Goal: Information Seeking & Learning: Find specific fact

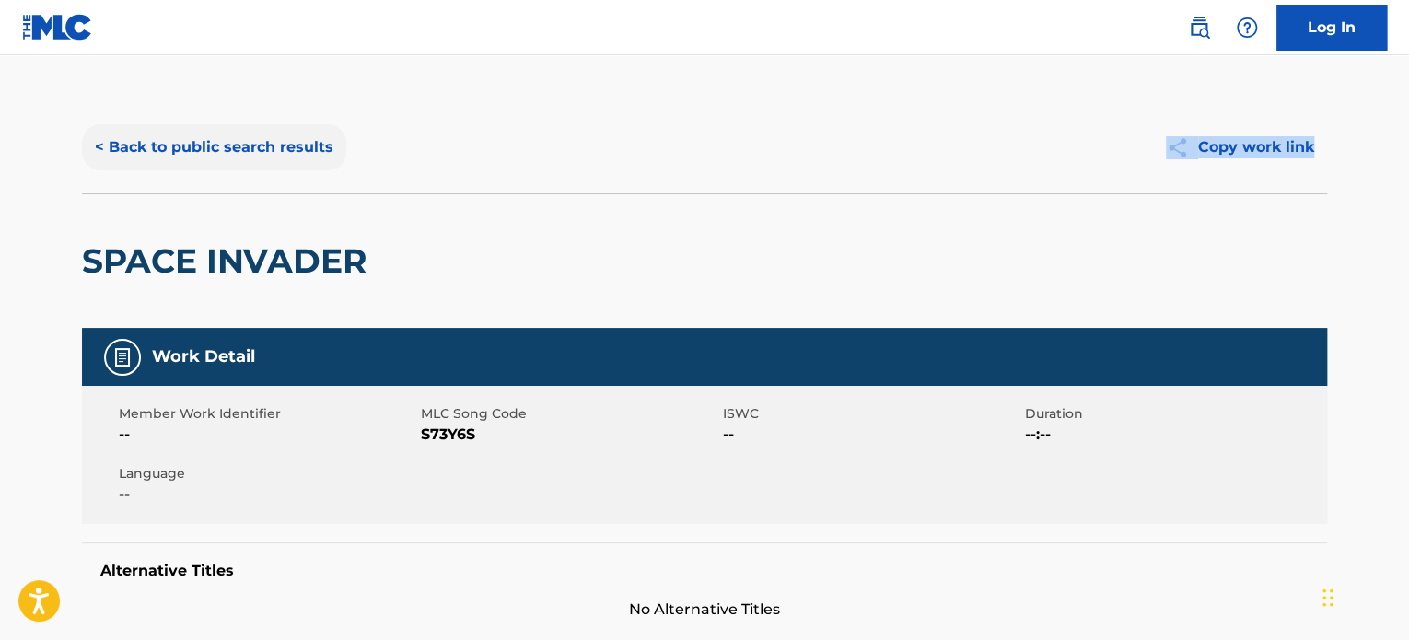
click at [120, 154] on button "< Back to public search results" at bounding box center [214, 147] width 264 height 46
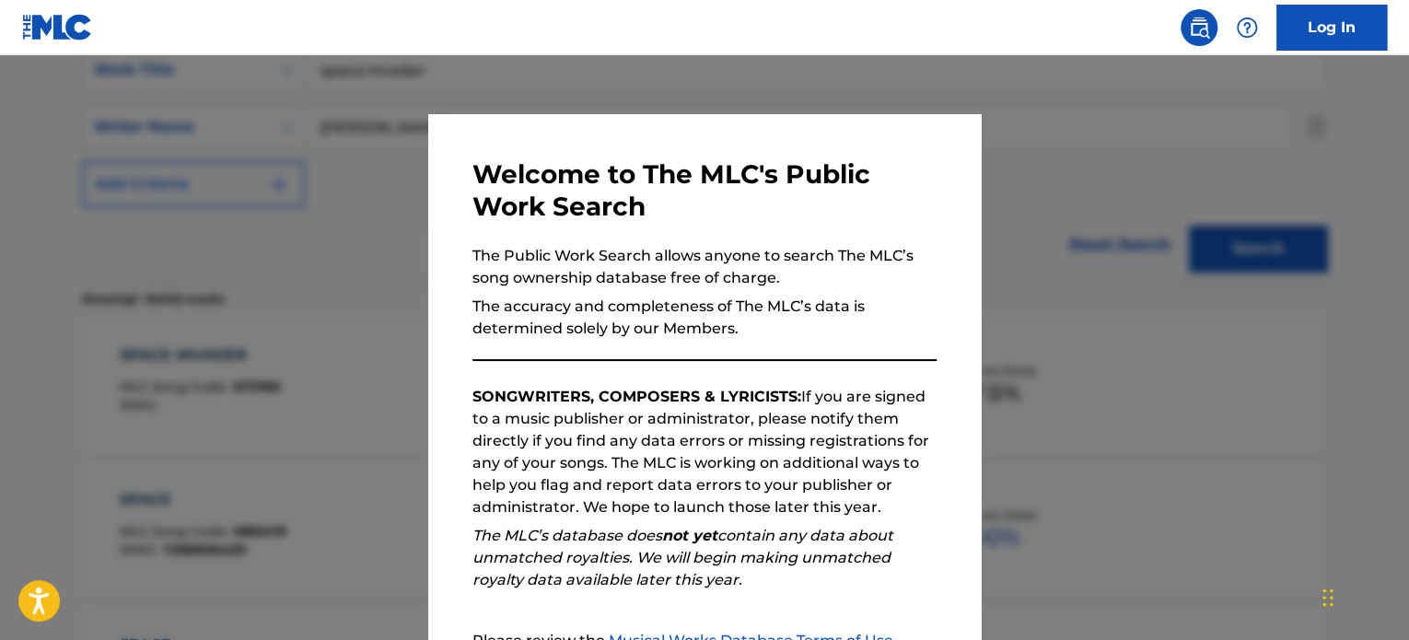
click at [187, 201] on div at bounding box center [704, 375] width 1409 height 640
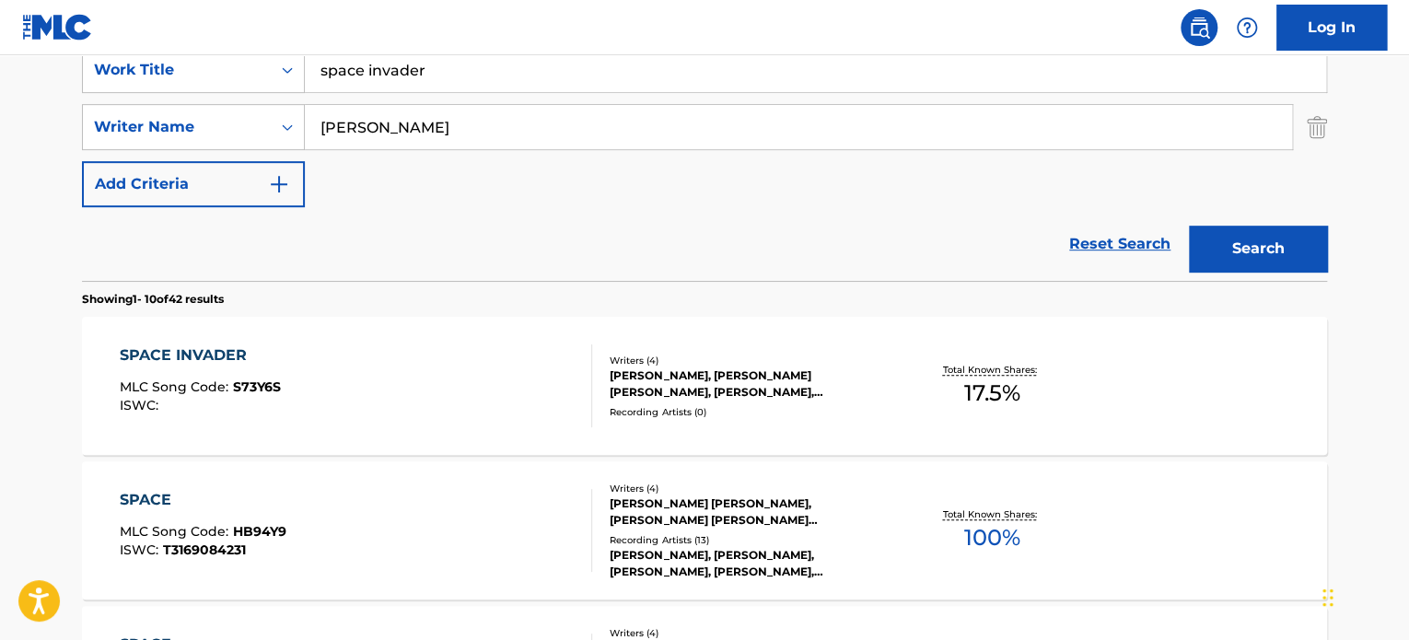
drag, startPoint x: 443, startPoint y: 66, endPoint x: 56, endPoint y: 17, distance: 389.8
type input "sunshine & rain"
type input "[PERSON_NAME]"
click at [1189, 226] on button "Search" at bounding box center [1258, 249] width 138 height 46
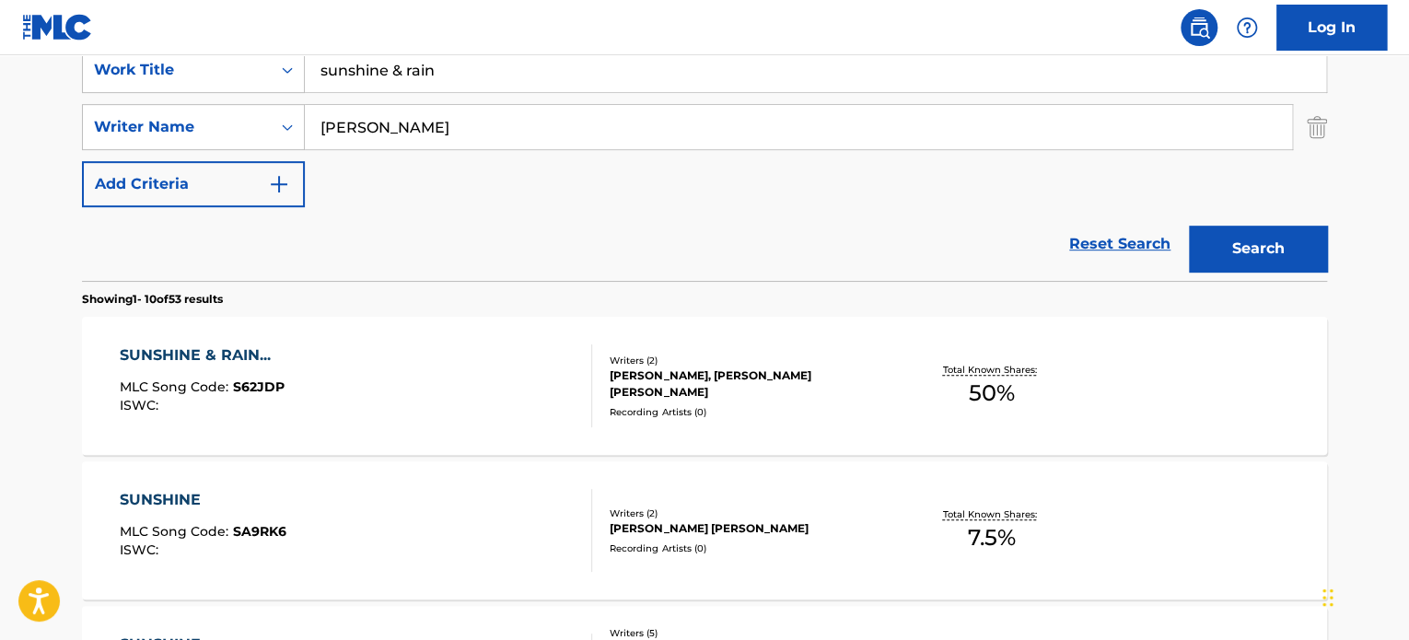
click at [212, 348] on div "SUNSHINE & RAIN..." at bounding box center [202, 355] width 165 height 22
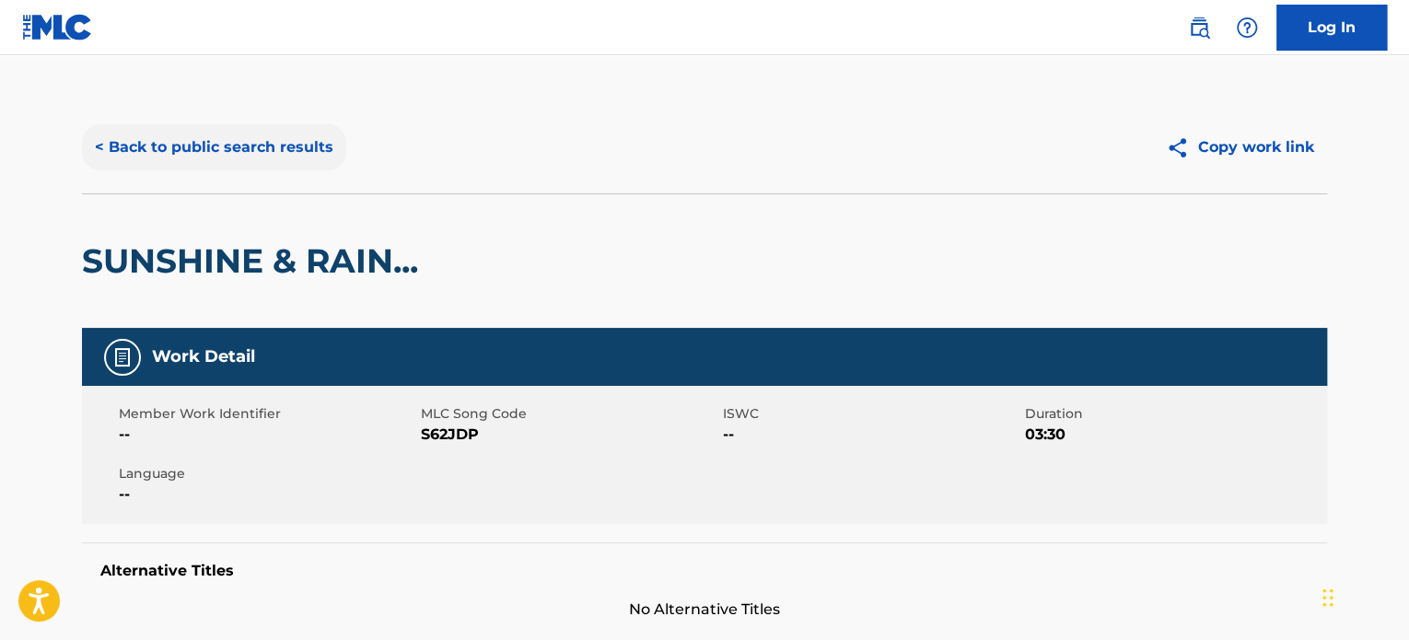
click at [275, 142] on button "< Back to public search results" at bounding box center [214, 147] width 264 height 46
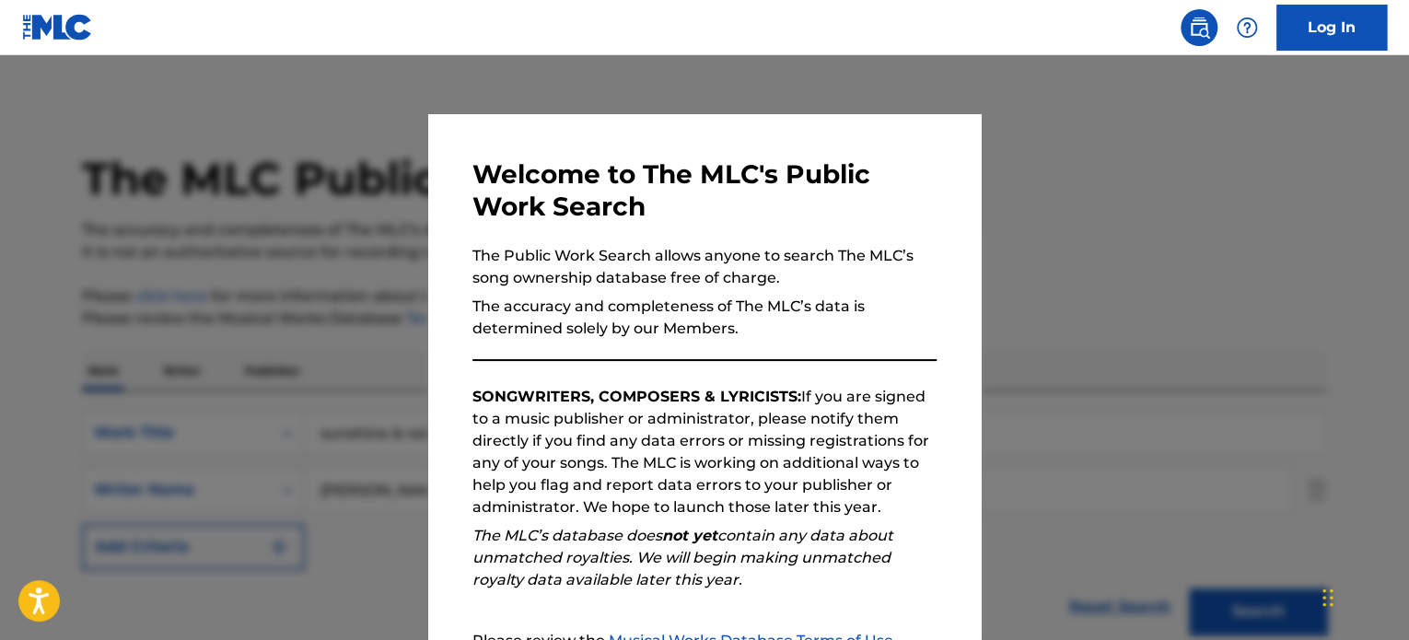
scroll to position [363, 0]
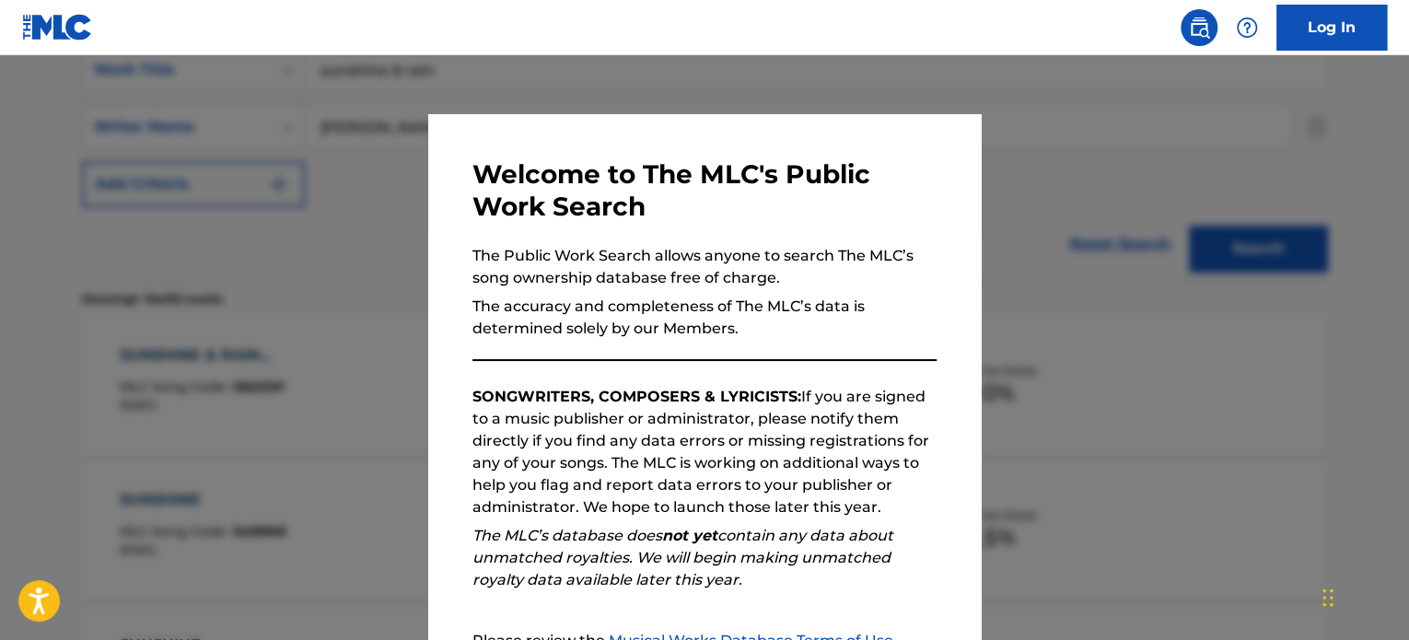
click at [282, 174] on div at bounding box center [704, 375] width 1409 height 640
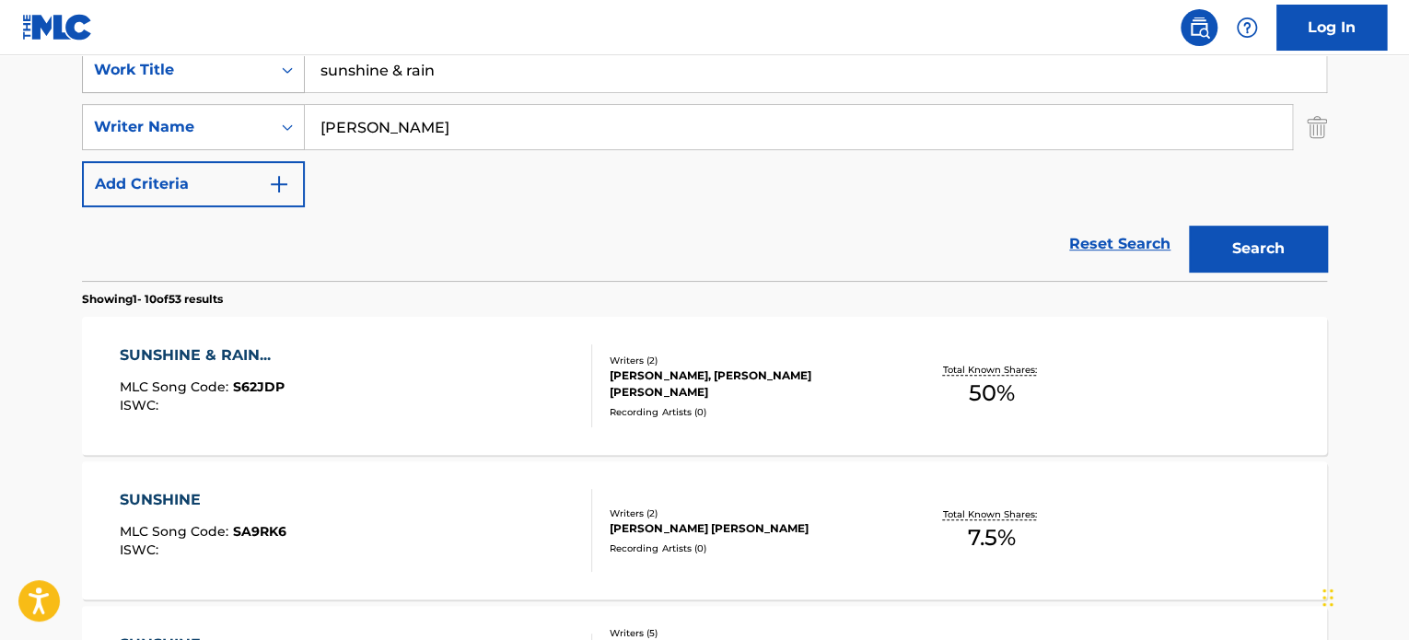
drag, startPoint x: 448, startPoint y: 67, endPoint x: 224, endPoint y: 69, distance: 223.8
click at [228, 69] on div "SearchWithCriteria8244ac94-2410-4da2-bd3e-15cc6d1424a7 Work Title sunshine & ra…" at bounding box center [704, 70] width 1245 height 46
type input "skipping in the rain"
type input "[PERSON_NAME]"
click at [1189, 226] on button "Search" at bounding box center [1258, 249] width 138 height 46
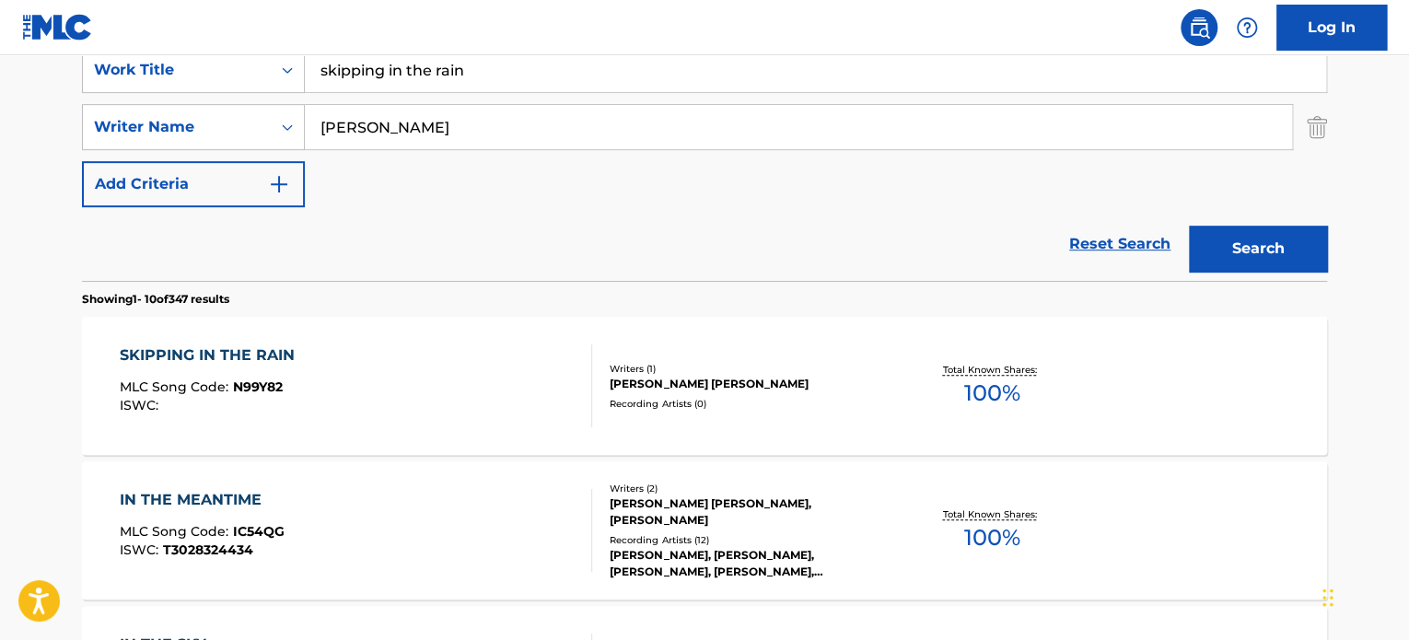
click at [273, 355] on div "SKIPPING IN THE RAIN" at bounding box center [212, 355] width 184 height 22
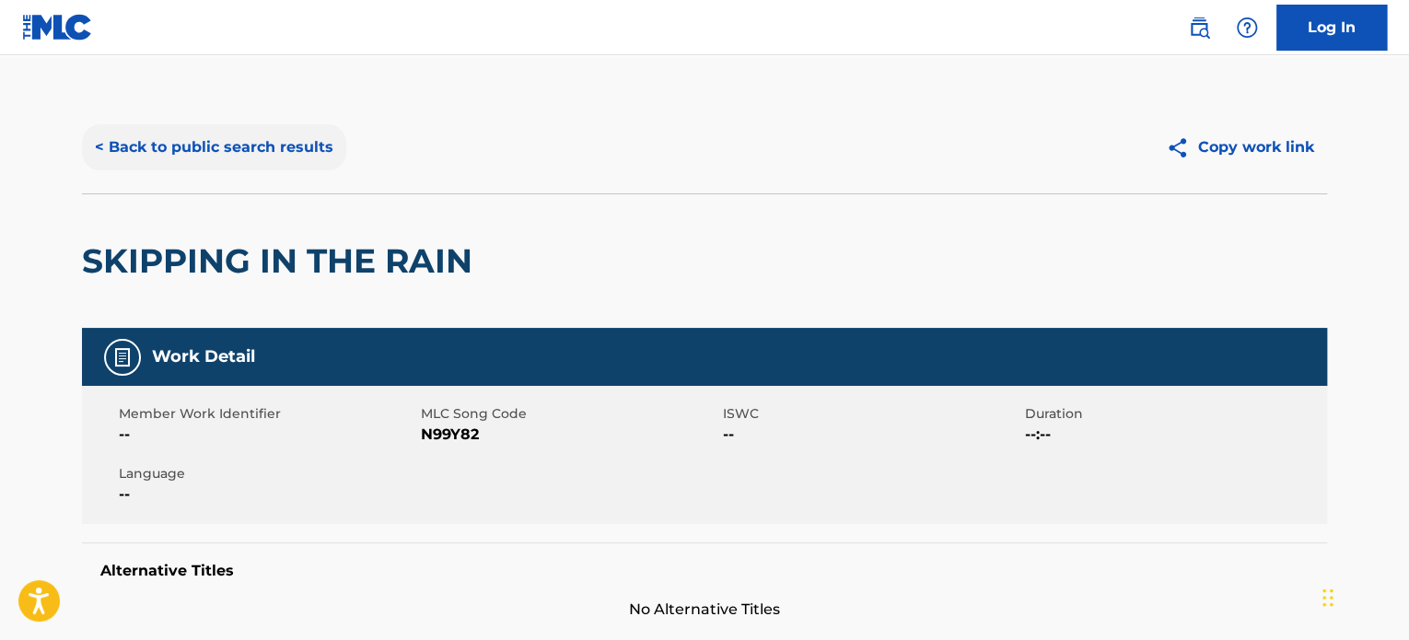
click at [245, 153] on button "< Back to public search results" at bounding box center [214, 147] width 264 height 46
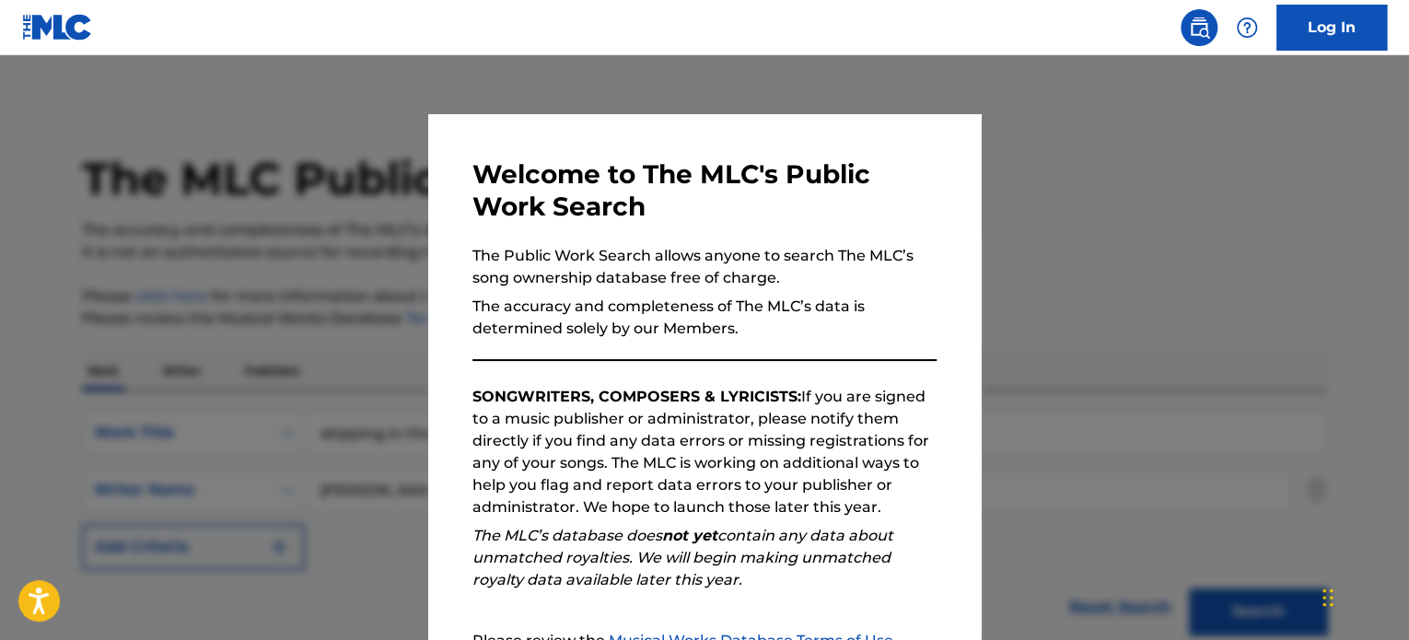
scroll to position [363, 0]
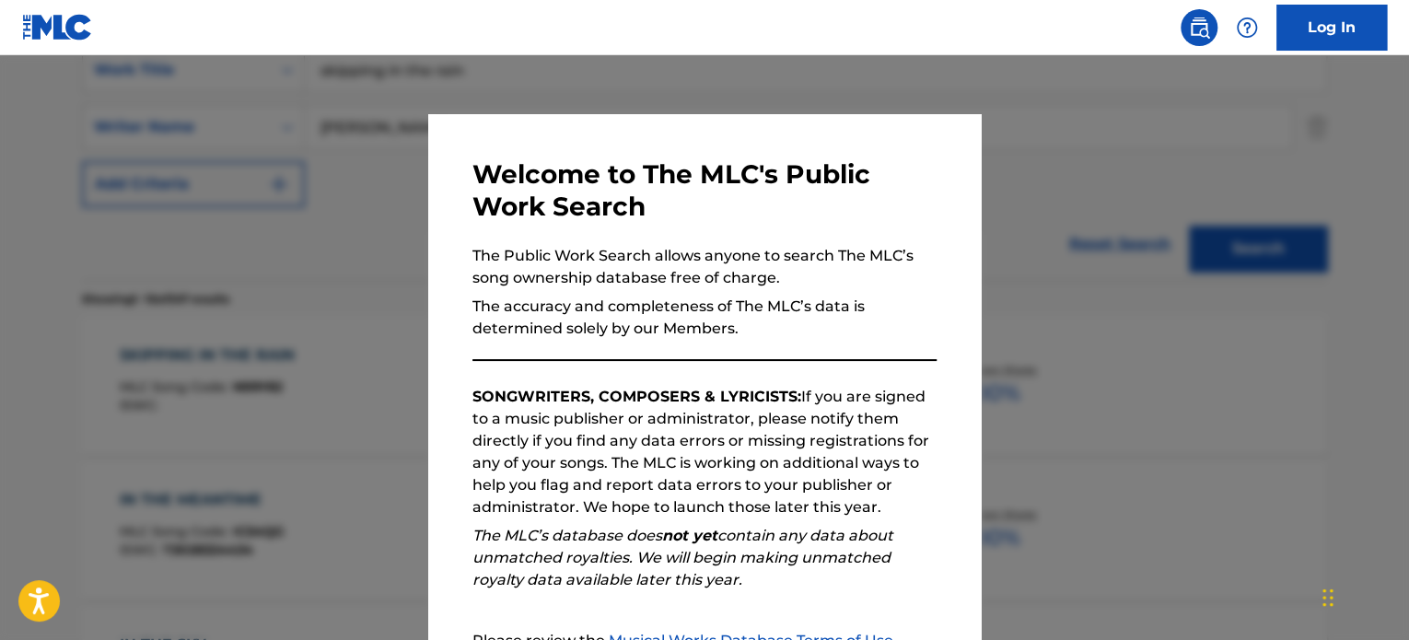
click at [247, 139] on div at bounding box center [704, 375] width 1409 height 640
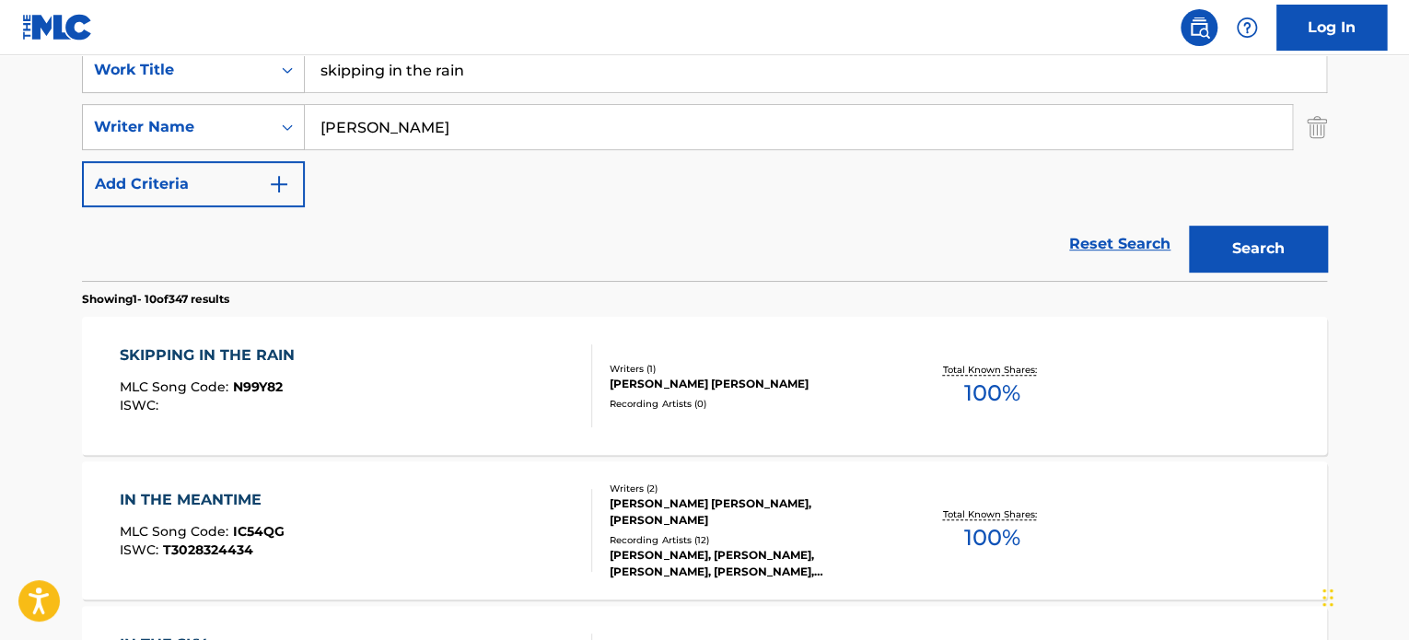
drag, startPoint x: 483, startPoint y: 74, endPoint x: 122, endPoint y: 47, distance: 361.9
type input "way it was"
type input "[PERSON_NAME]"
click at [1189, 226] on button "Search" at bounding box center [1258, 249] width 138 height 46
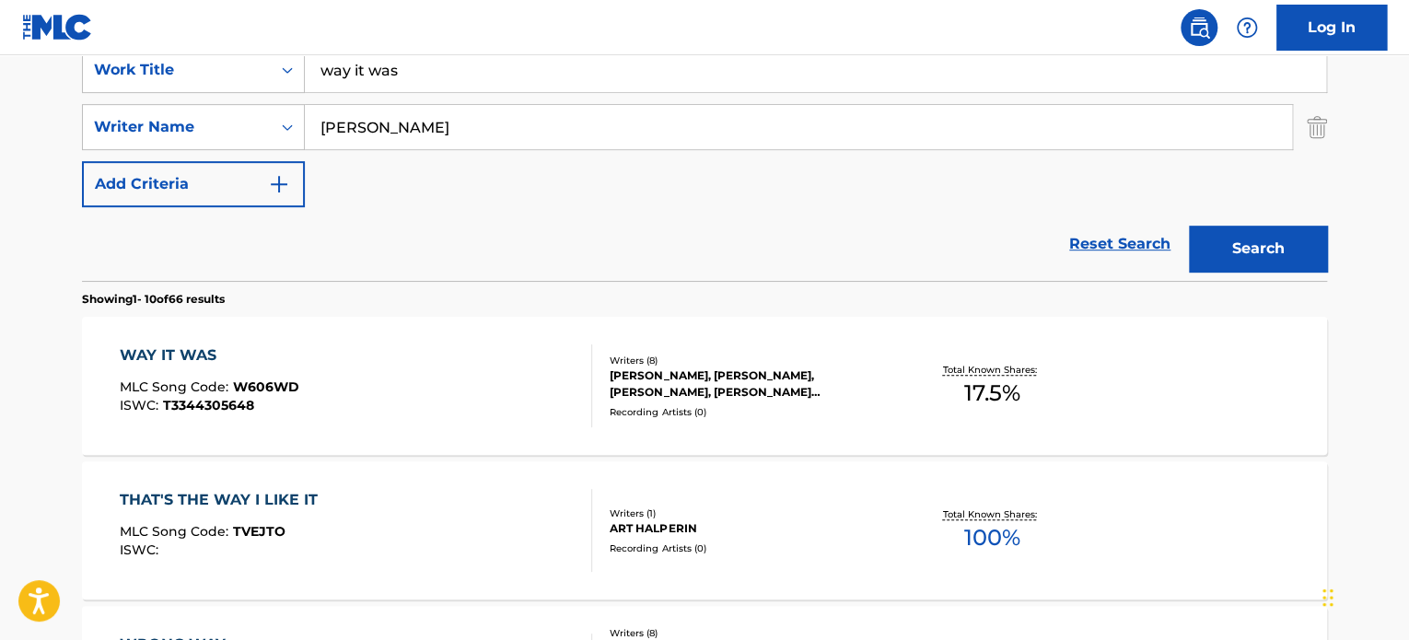
click at [189, 351] on div "WAY IT WAS" at bounding box center [210, 355] width 180 height 22
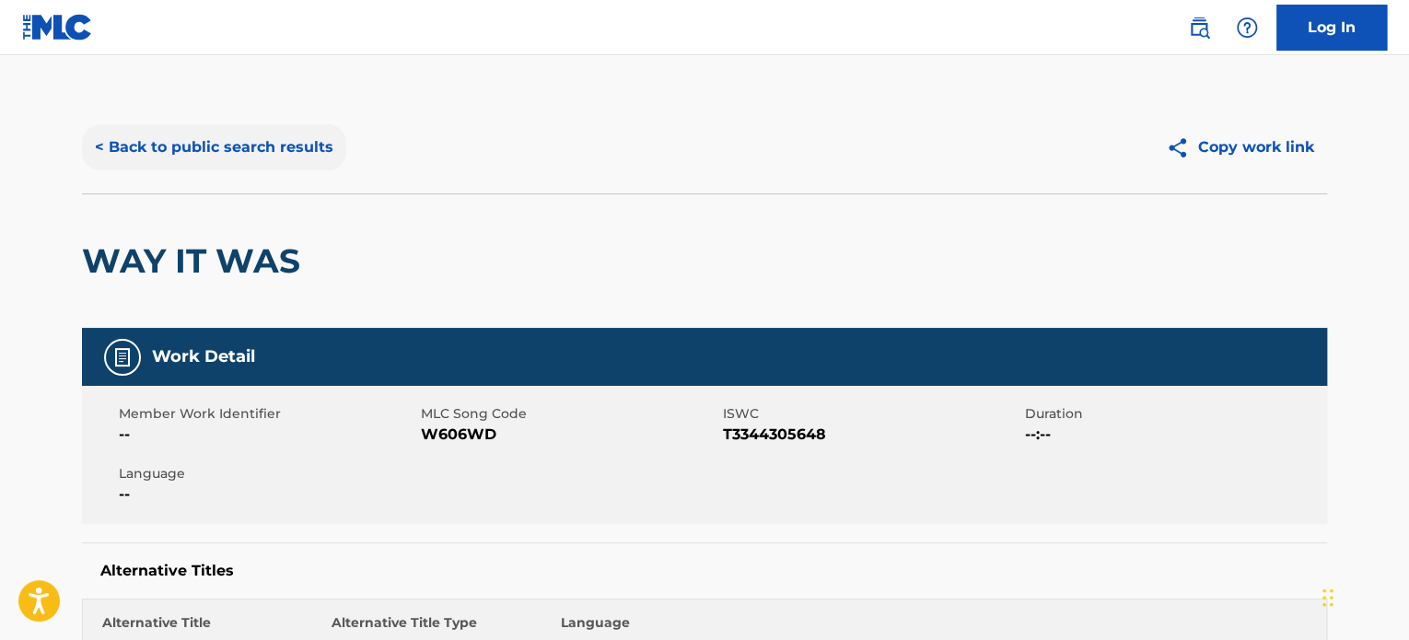
click at [260, 142] on button "< Back to public search results" at bounding box center [214, 147] width 264 height 46
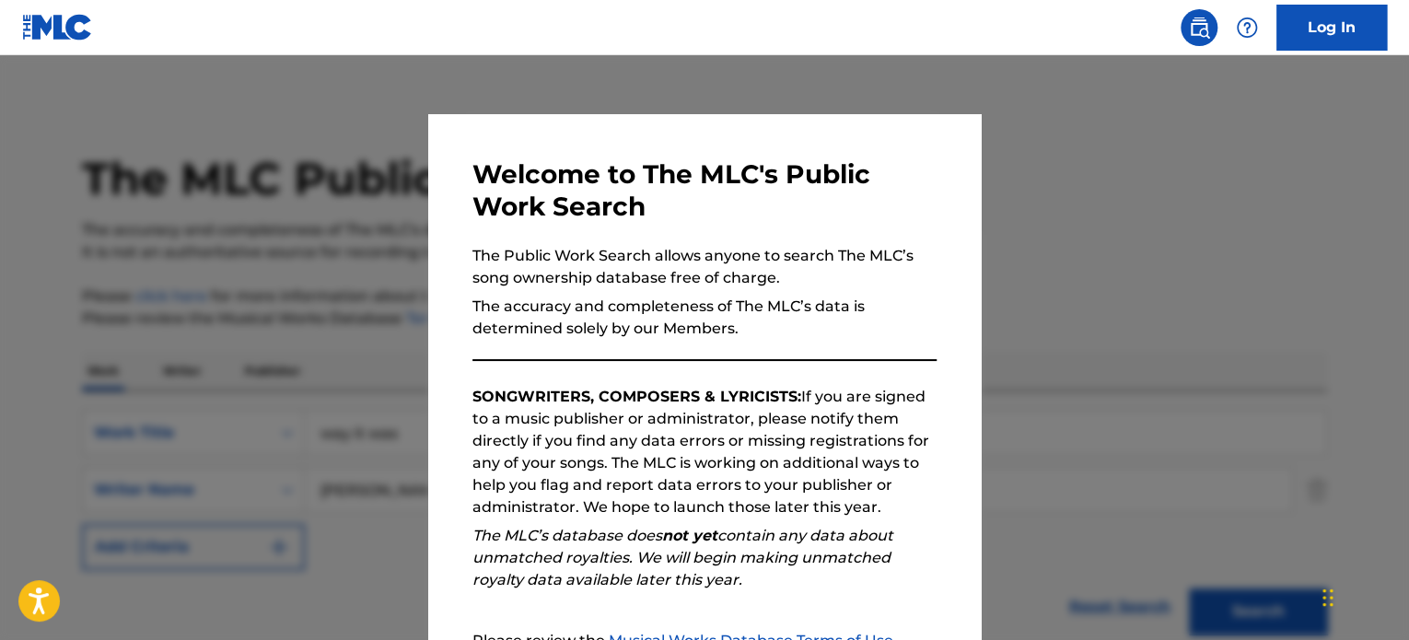
scroll to position [363, 0]
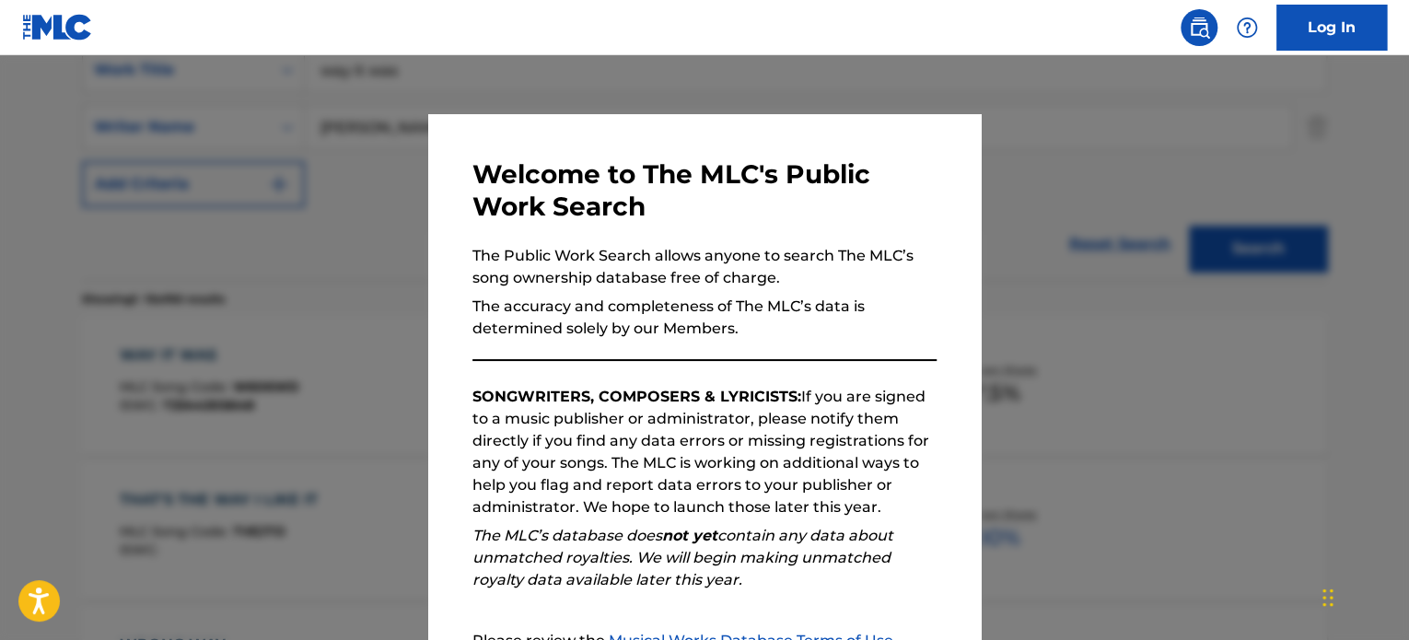
click at [344, 141] on div at bounding box center [704, 375] width 1409 height 640
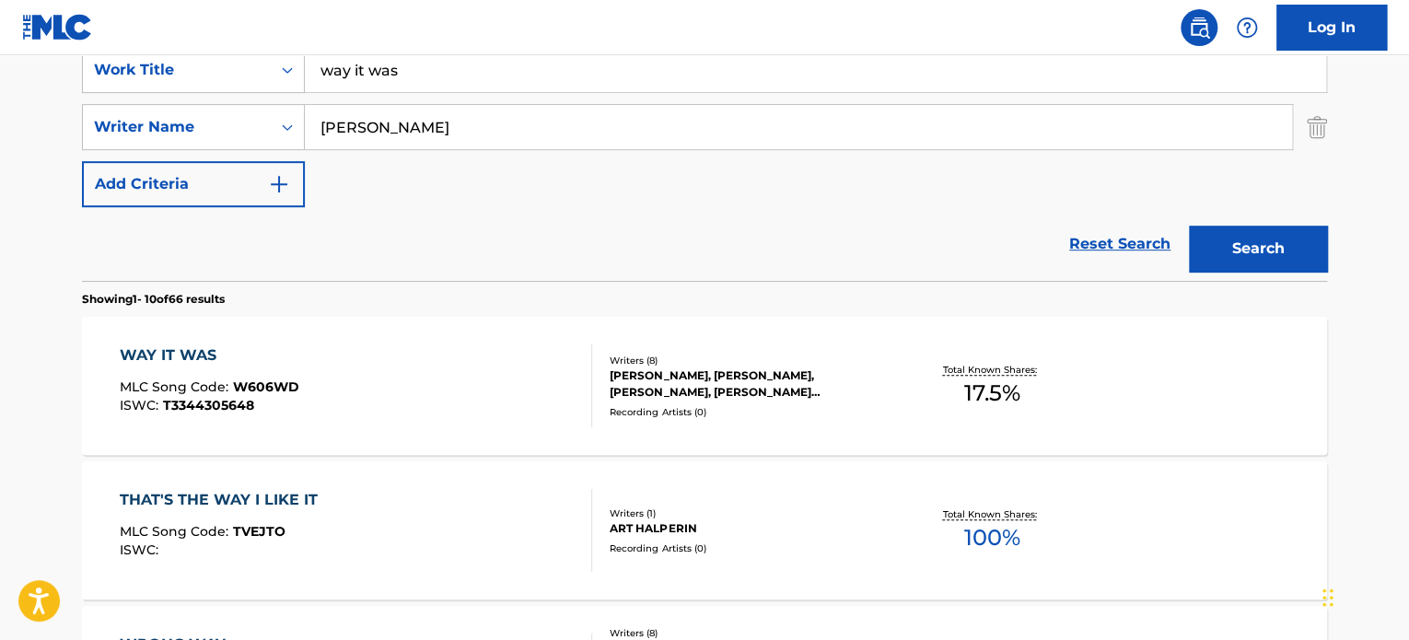
drag, startPoint x: 436, startPoint y: 58, endPoint x: 0, endPoint y: 55, distance: 435.6
type input "multiply"
type input "[PERSON_NAME]"
click at [1189, 226] on button "Search" at bounding box center [1258, 249] width 138 height 46
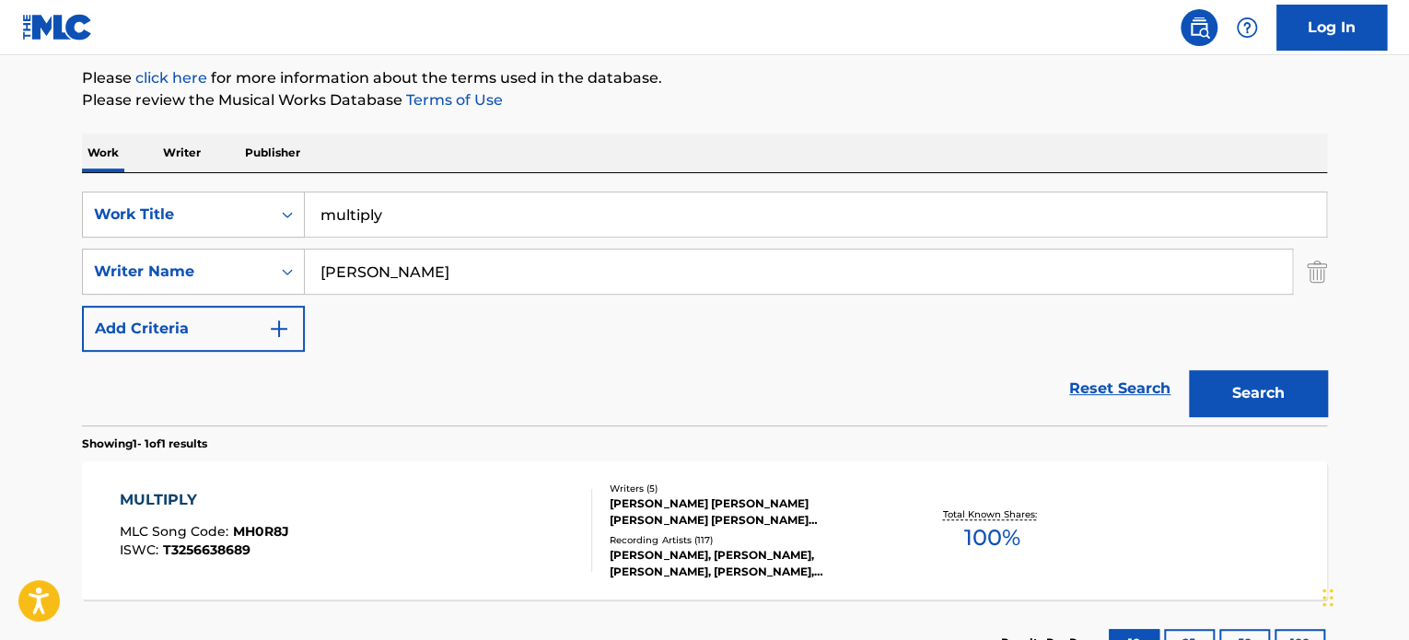
scroll to position [361, 0]
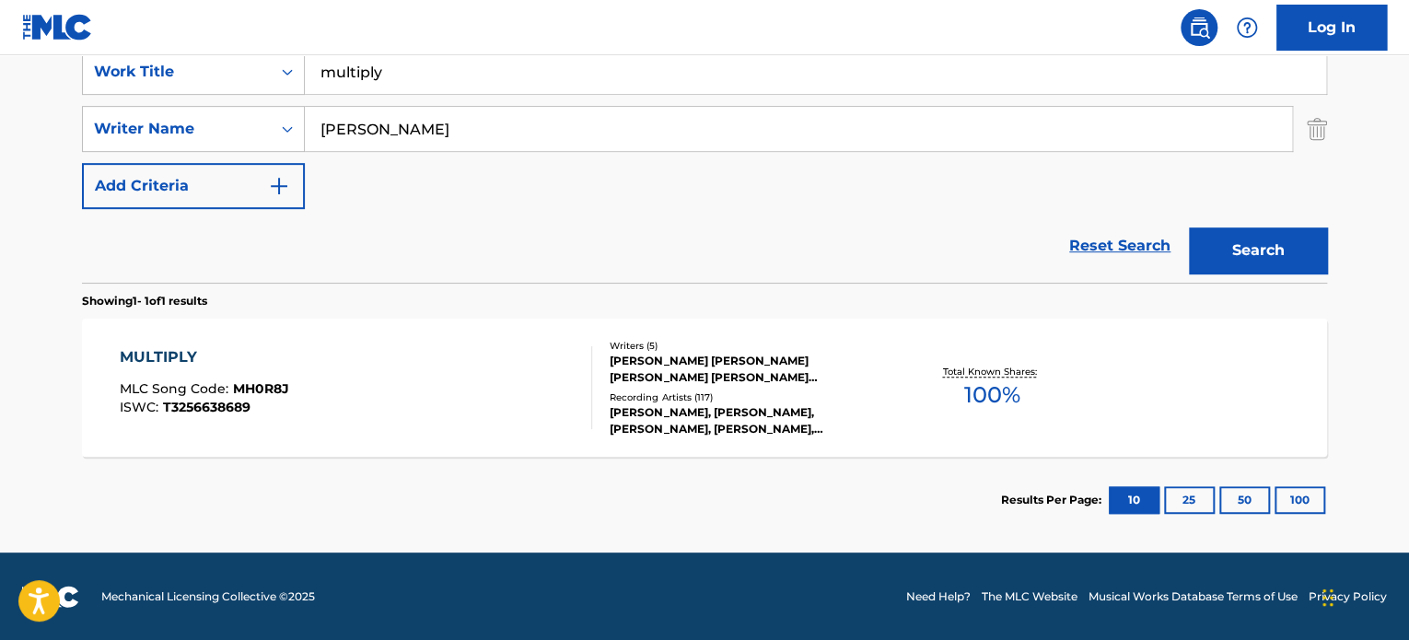
click at [167, 351] on div "MULTIPLY" at bounding box center [204, 357] width 169 height 22
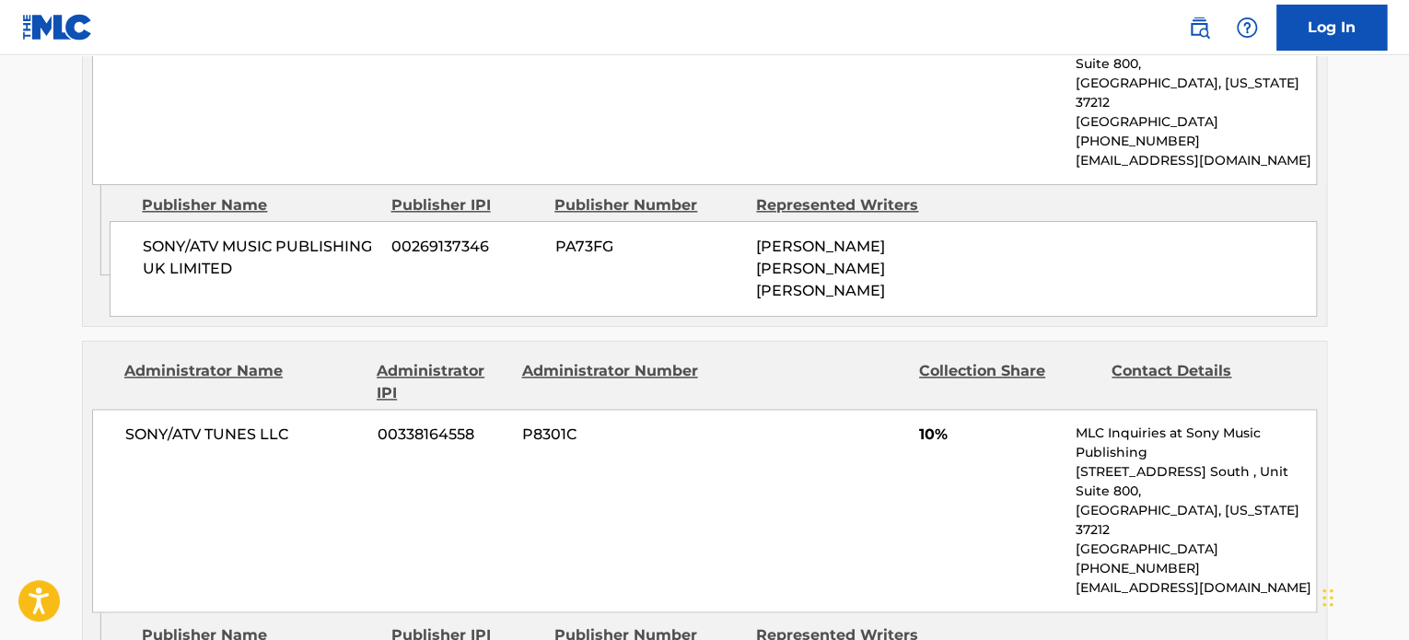
scroll to position [1019, 0]
